Goal: Transaction & Acquisition: Purchase product/service

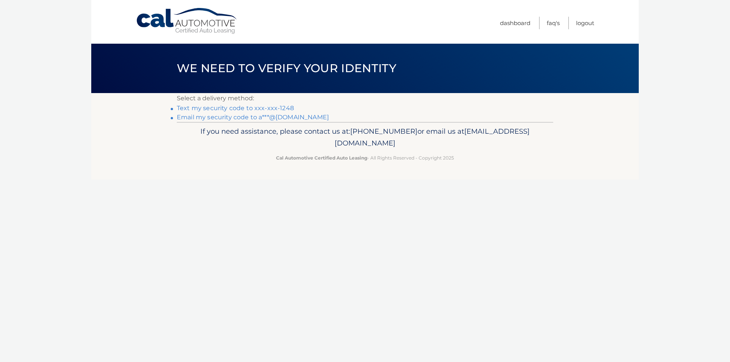
click at [276, 110] on link "Text my security code to xxx-xxx-1248" at bounding box center [235, 108] width 117 height 7
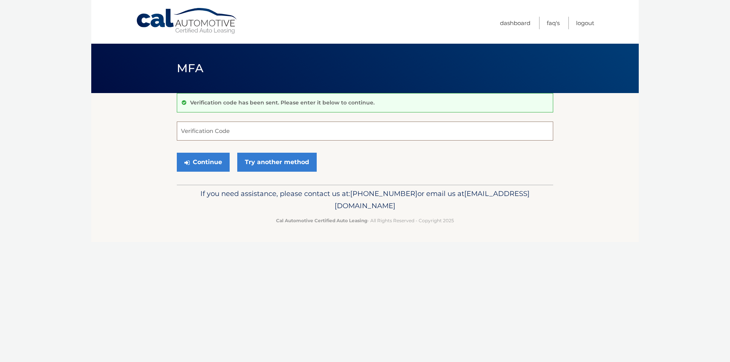
click at [240, 130] on input "Verification Code" at bounding box center [365, 131] width 377 height 19
type input "776537"
click at [204, 165] on button "Continue" at bounding box center [203, 162] width 53 height 19
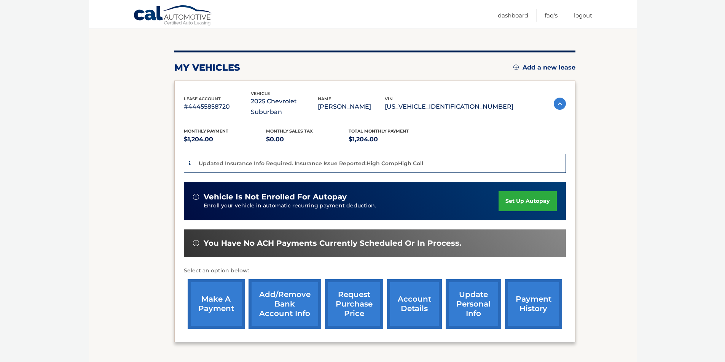
scroll to position [114, 0]
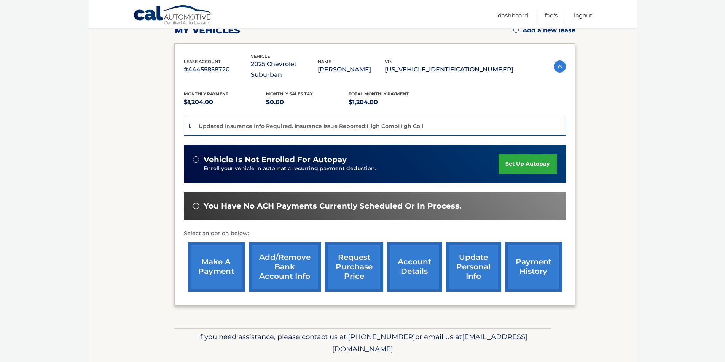
click at [217, 252] on link "make a payment" at bounding box center [216, 267] width 57 height 50
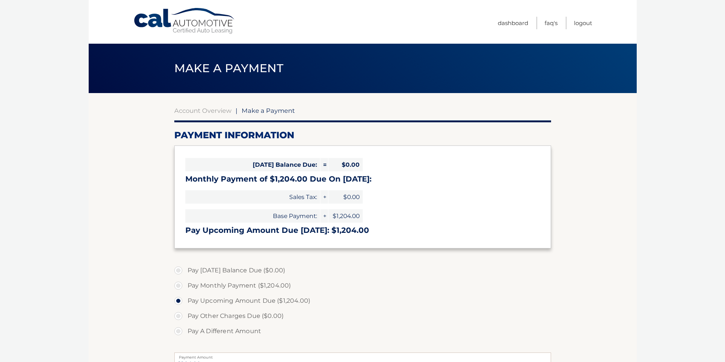
select select "ODhkOWE3Y2ItMDFiZi00N2JhLWI1NzgtNjE1MDA5ZGU4YTBi"
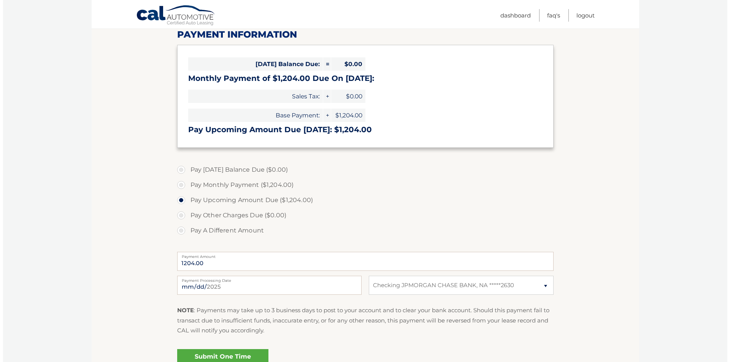
scroll to position [114, 0]
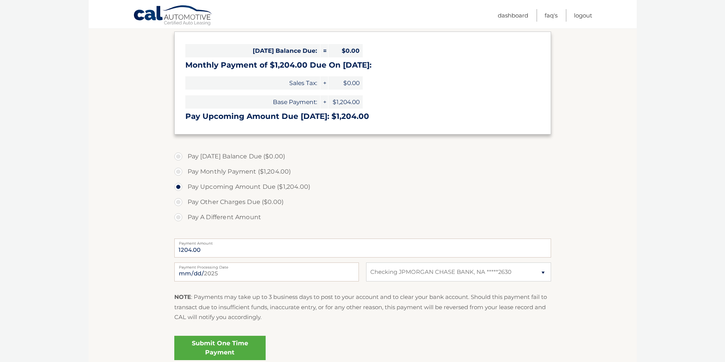
click at [237, 347] on link "Submit One Time Payment" at bounding box center [219, 348] width 91 height 24
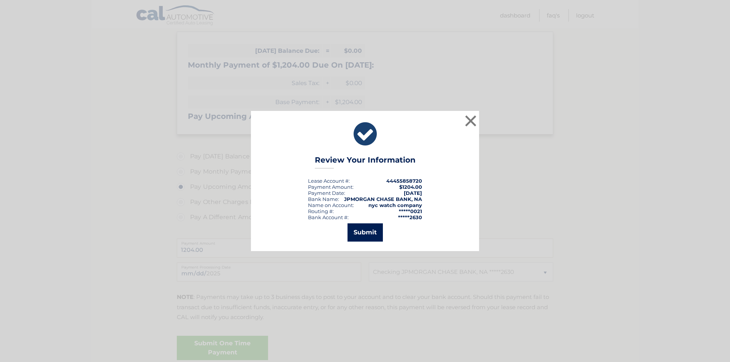
click at [361, 234] on button "Submit" at bounding box center [365, 233] width 35 height 18
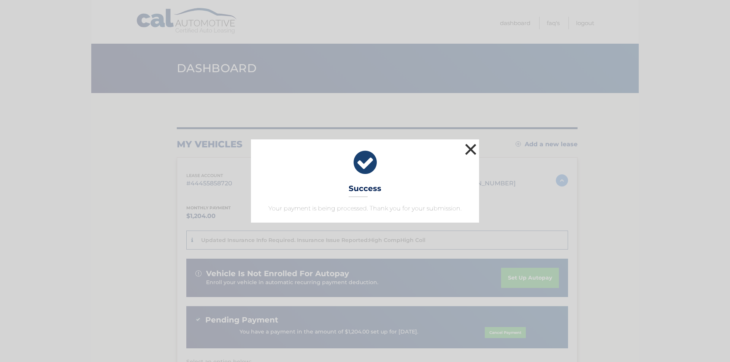
click at [472, 149] on button "×" at bounding box center [470, 149] width 15 height 15
